Goal: Task Accomplishment & Management: Use online tool/utility

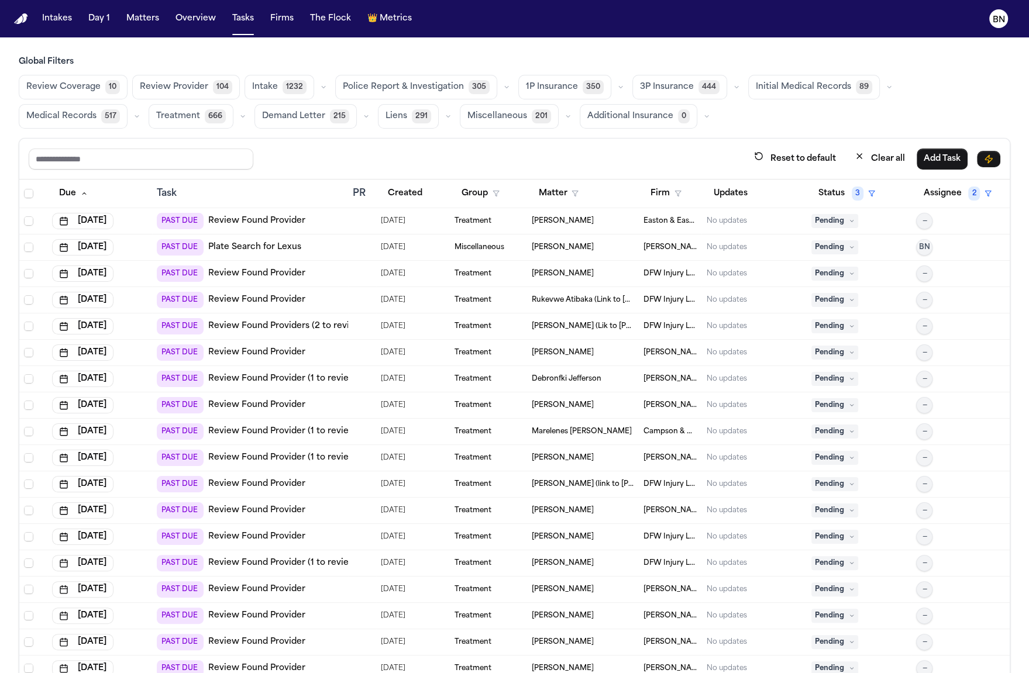
click at [236, 115] on button "button" at bounding box center [243, 116] width 14 height 14
click at [156, 155] on span "Treatment Check-In" at bounding box center [196, 150] width 81 height 23
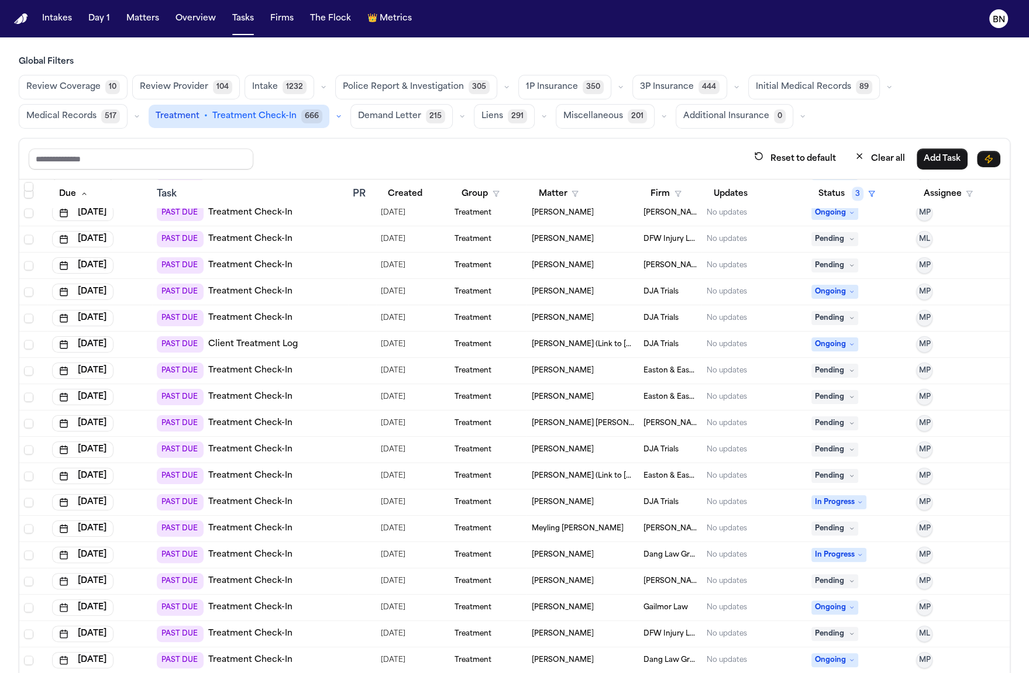
scroll to position [2094, 0]
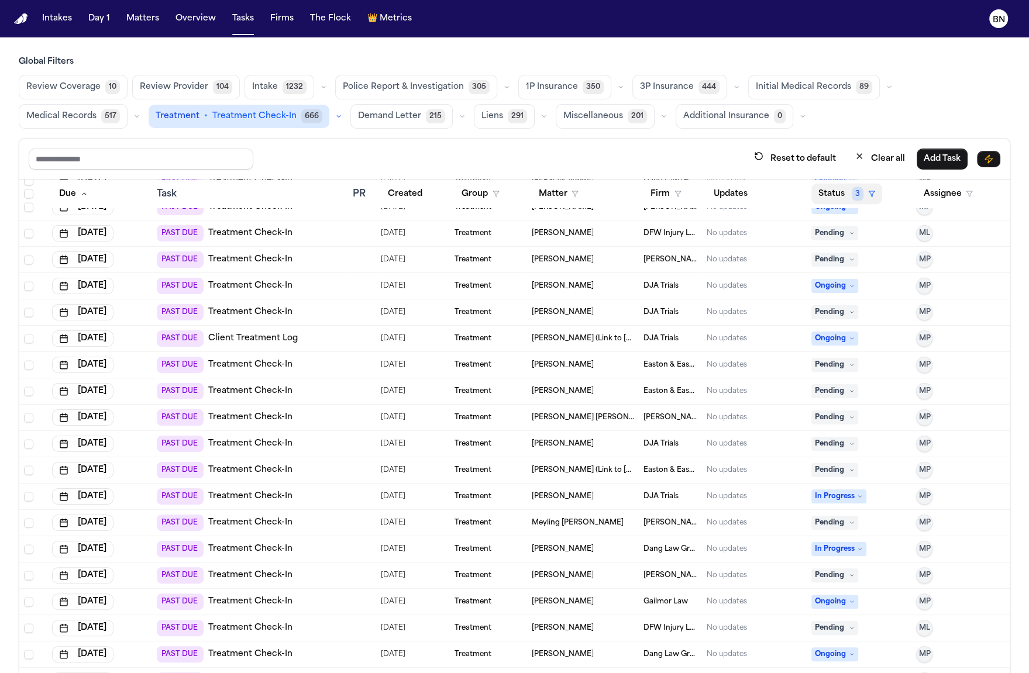
click at [868, 194] on icon "button" at bounding box center [871, 193] width 7 height 7
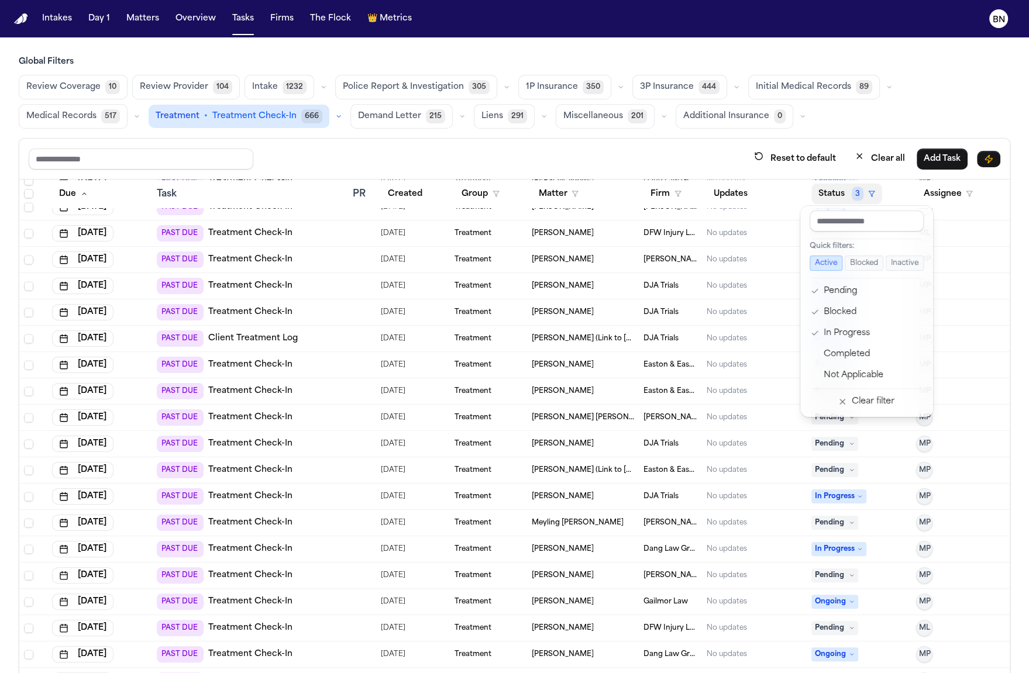
drag, startPoint x: 899, startPoint y: 160, endPoint x: 892, endPoint y: 158, distance: 7.2
click at [899, 160] on div "Reset to default Clear all Add Task Due Task PR Created Group Matter Firm Updat…" at bounding box center [515, 431] width 992 height 587
click at [892, 158] on button "Clear all" at bounding box center [880, 159] width 64 height 22
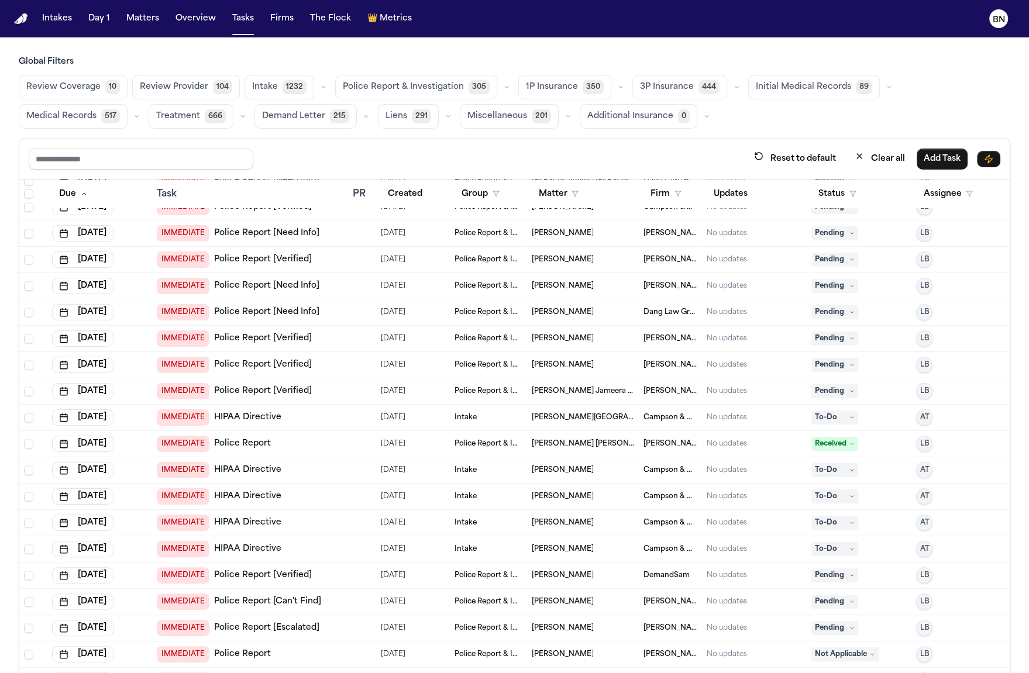
click at [239, 113] on icon "button" at bounding box center [242, 116] width 7 height 7
click at [156, 159] on span "Treatment Check-In" at bounding box center [196, 150] width 81 height 23
click at [811, 187] on button "Status" at bounding box center [837, 193] width 52 height 21
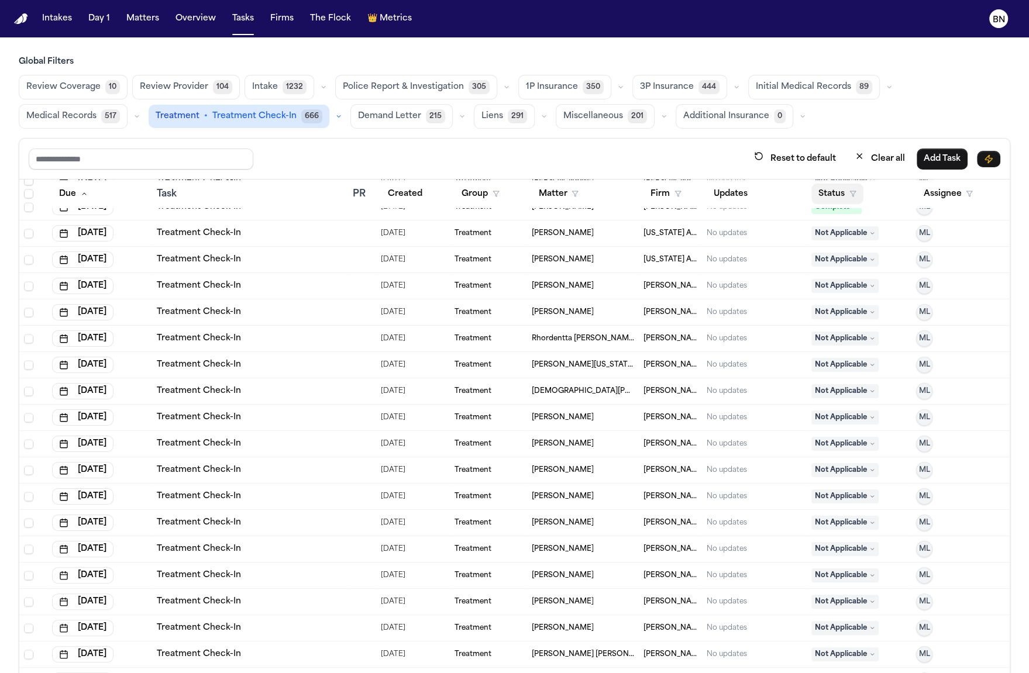
click at [832, 194] on button "Status" at bounding box center [837, 193] width 52 height 21
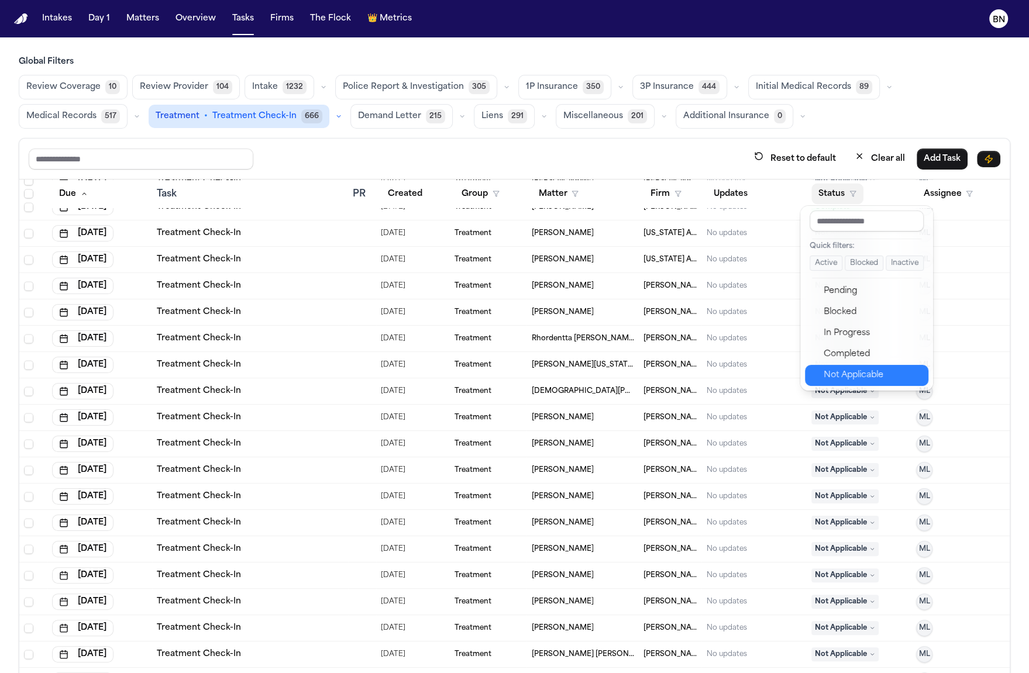
click at [838, 383] on button "Not Applicable" at bounding box center [866, 375] width 123 height 21
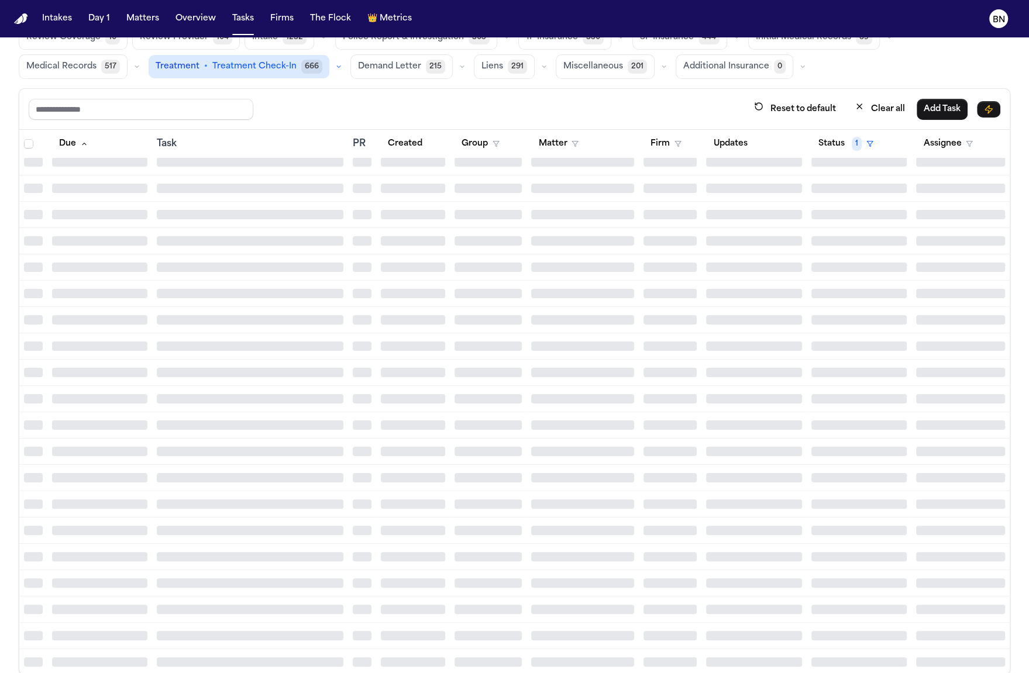
scroll to position [67, 0]
